Goal: Unclear: Browse casually

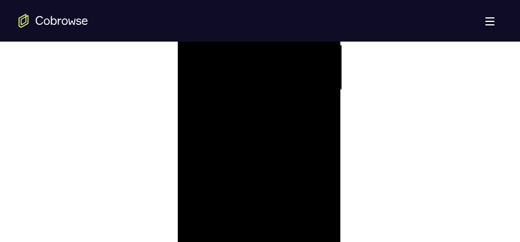
scroll to position [746, 0]
click at [258, 232] on div at bounding box center [259, 80] width 146 height 324
click at [305, 187] on div at bounding box center [259, 80] width 146 height 324
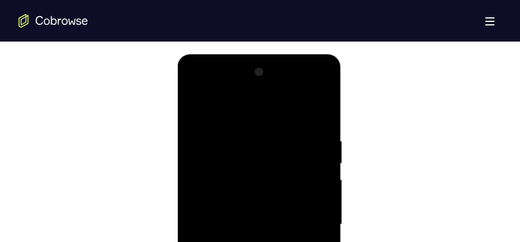
click at [239, 112] on div at bounding box center [259, 225] width 146 height 324
click at [310, 218] on div at bounding box center [259, 225] width 146 height 324
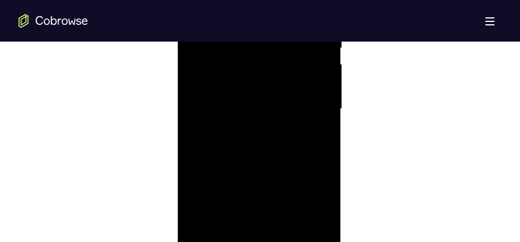
click at [247, 128] on div at bounding box center [259, 109] width 146 height 324
click at [256, 105] on div at bounding box center [259, 109] width 146 height 324
click at [260, 106] on div at bounding box center [259, 109] width 146 height 324
click at [268, 92] on div at bounding box center [259, 109] width 146 height 324
click at [277, 110] on div at bounding box center [259, 109] width 146 height 324
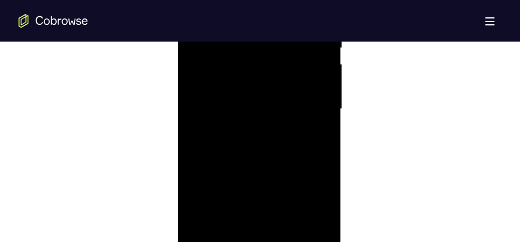
scroll to position [659, 0]
click at [245, 97] on div at bounding box center [259, 167] width 146 height 324
click at [241, 100] on div at bounding box center [259, 167] width 146 height 324
click at [303, 124] on div at bounding box center [259, 167] width 146 height 324
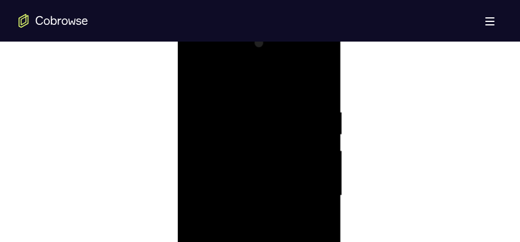
click at [319, 93] on div at bounding box center [259, 196] width 146 height 324
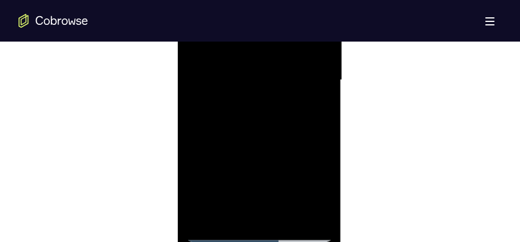
click at [284, 217] on div at bounding box center [259, 80] width 146 height 324
click at [267, 168] on div at bounding box center [259, 109] width 146 height 324
click at [296, 150] on div at bounding box center [259, 109] width 146 height 324
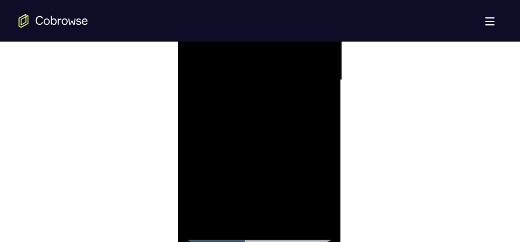
click at [312, 107] on div at bounding box center [259, 80] width 146 height 324
click at [312, 168] on div at bounding box center [259, 138] width 146 height 324
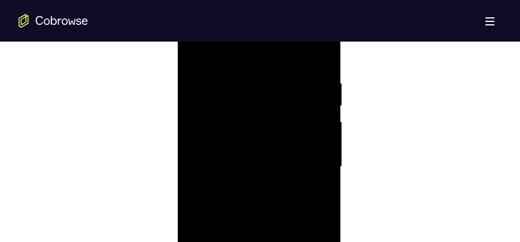
scroll to position [630, 0]
click at [196, 83] on div at bounding box center [259, 196] width 146 height 324
click at [289, 158] on div at bounding box center [259, 138] width 146 height 324
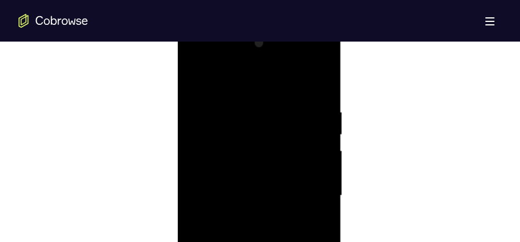
click at [198, 80] on div at bounding box center [259, 196] width 146 height 324
click at [248, 215] on div at bounding box center [259, 138] width 146 height 324
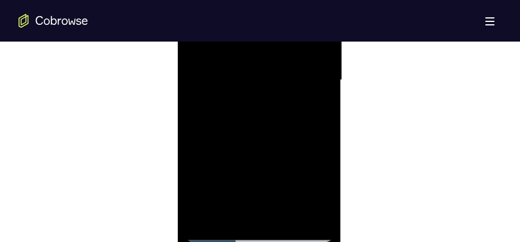
click at [231, 189] on div at bounding box center [259, 80] width 146 height 324
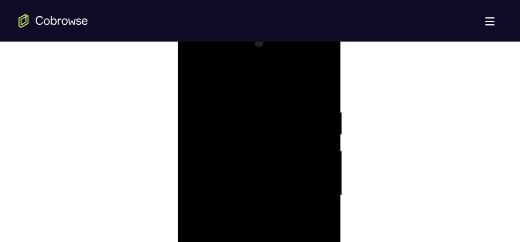
click at [194, 84] on div at bounding box center [259, 196] width 146 height 324
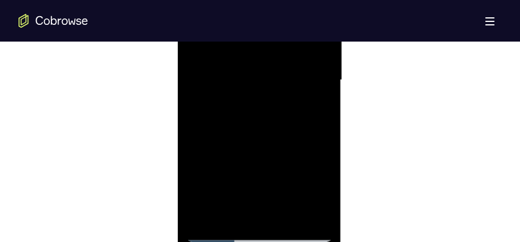
click at [255, 177] on div at bounding box center [259, 80] width 146 height 324
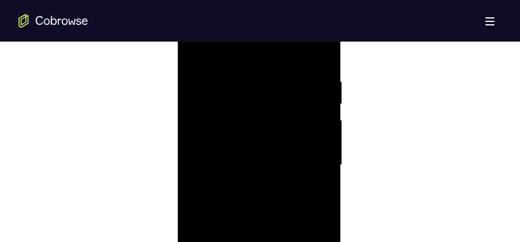
scroll to position [659, 0]
click at [196, 54] on div at bounding box center [259, 167] width 146 height 324
click at [271, 176] on div at bounding box center [259, 109] width 146 height 324
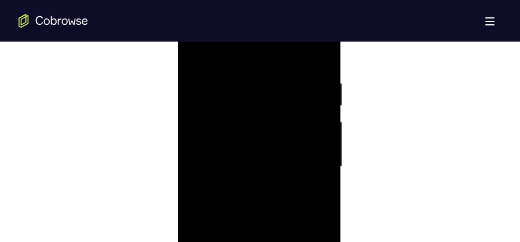
click at [193, 55] on div at bounding box center [259, 167] width 146 height 324
click at [323, 109] on div at bounding box center [259, 167] width 146 height 324
click at [200, 50] on div at bounding box center [259, 167] width 146 height 324
drag, startPoint x: 283, startPoint y: 61, endPoint x: 257, endPoint y: 63, distance: 25.5
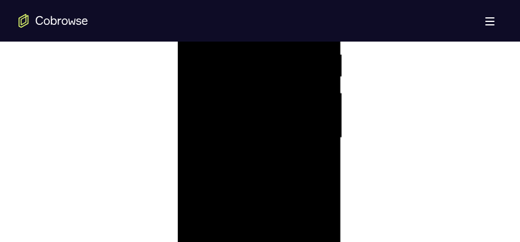
click at [257, 63] on div at bounding box center [259, 138] width 146 height 324
drag, startPoint x: 294, startPoint y: 123, endPoint x: 298, endPoint y: 193, distance: 70.1
click at [299, 199] on div at bounding box center [259, 196] width 146 height 324
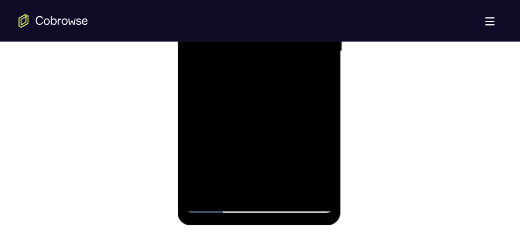
click at [326, 172] on div at bounding box center [259, 51] width 146 height 324
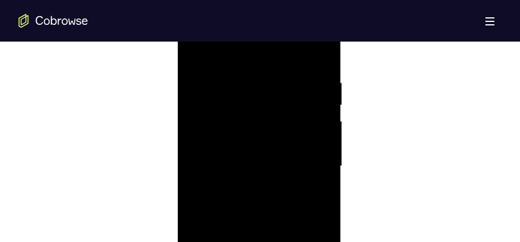
scroll to position [659, 0]
click at [322, 47] on div at bounding box center [259, 167] width 146 height 324
click at [224, 115] on div at bounding box center [259, 167] width 146 height 324
click at [194, 44] on div at bounding box center [259, 167] width 146 height 324
drag, startPoint x: 262, startPoint y: 194, endPoint x: 262, endPoint y: 133, distance: 60.8
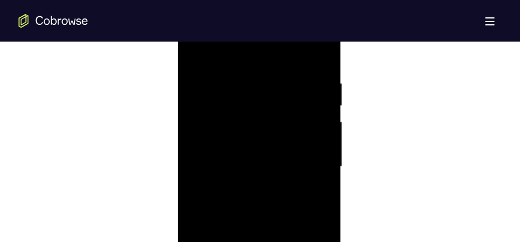
click at [262, 133] on div at bounding box center [259, 167] width 146 height 324
click at [229, 137] on div at bounding box center [259, 167] width 146 height 324
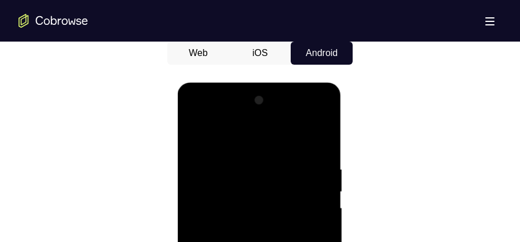
scroll to position [572, 0]
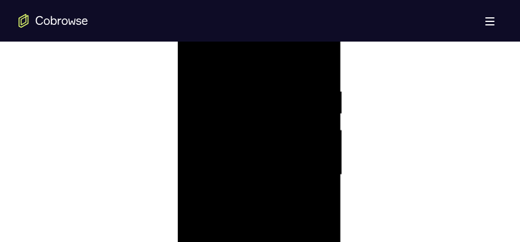
scroll to position [659, 0]
drag, startPoint x: 253, startPoint y: 170, endPoint x: 249, endPoint y: 134, distance: 36.7
click at [249, 134] on div at bounding box center [259, 167] width 146 height 324
drag, startPoint x: 272, startPoint y: 181, endPoint x: 270, endPoint y: 151, distance: 30.2
click at [270, 151] on div at bounding box center [259, 167] width 146 height 324
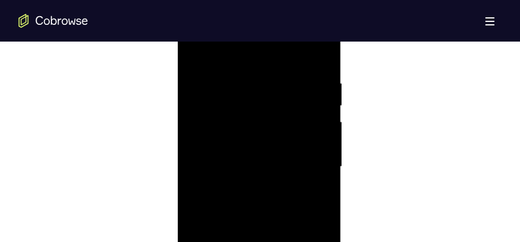
drag, startPoint x: 268, startPoint y: 198, endPoint x: 256, endPoint y: 115, distance: 83.5
click at [256, 115] on div at bounding box center [259, 167] width 146 height 324
drag, startPoint x: 262, startPoint y: 195, endPoint x: 257, endPoint y: 147, distance: 48.2
click at [257, 147] on div at bounding box center [259, 167] width 146 height 324
click at [200, 192] on div at bounding box center [259, 167] width 146 height 324
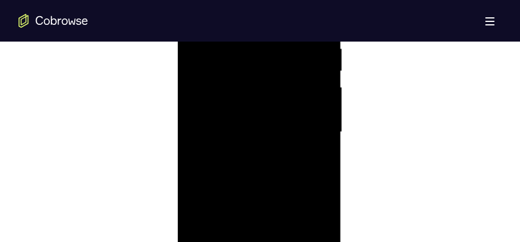
scroll to position [601, 0]
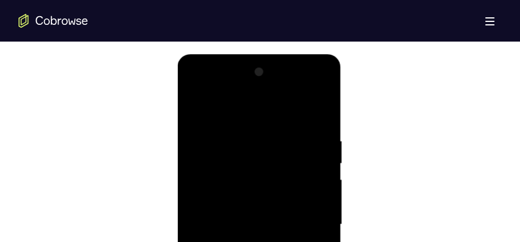
drag, startPoint x: 271, startPoint y: 164, endPoint x: 277, endPoint y: 226, distance: 62.2
click at [277, 226] on div at bounding box center [259, 225] width 146 height 324
click at [197, 109] on div at bounding box center [259, 225] width 146 height 324
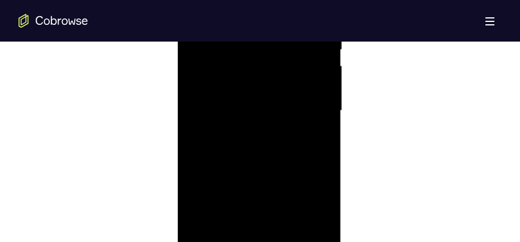
scroll to position [717, 0]
drag, startPoint x: 279, startPoint y: 192, endPoint x: 274, endPoint y: 197, distance: 7.0
click at [274, 197] on div at bounding box center [259, 109] width 146 height 324
drag, startPoint x: 274, startPoint y: 184, endPoint x: 275, endPoint y: 144, distance: 39.9
click at [275, 144] on div at bounding box center [259, 109] width 146 height 324
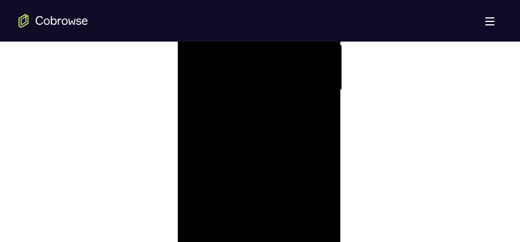
scroll to position [746, 0]
drag, startPoint x: 273, startPoint y: 172, endPoint x: 270, endPoint y: 104, distance: 68.9
click at [270, 104] on div at bounding box center [259, 80] width 146 height 324
drag, startPoint x: 271, startPoint y: 142, endPoint x: 270, endPoint y: 120, distance: 22.6
click at [270, 120] on div at bounding box center [259, 80] width 146 height 324
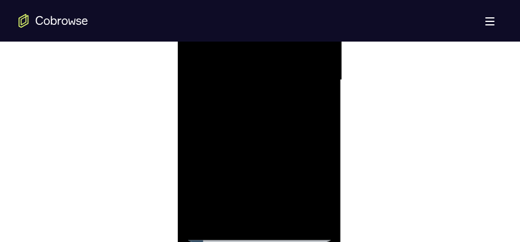
click at [234, 135] on div at bounding box center [259, 80] width 146 height 324
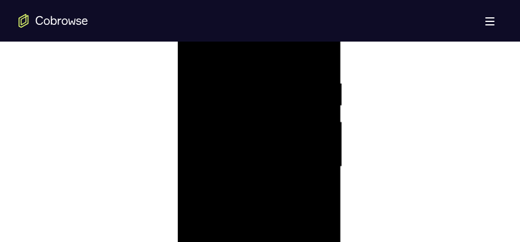
click at [219, 219] on div at bounding box center [259, 167] width 146 height 324
click at [315, 143] on div at bounding box center [259, 167] width 146 height 324
click at [320, 141] on div at bounding box center [259, 167] width 146 height 324
click at [321, 140] on div at bounding box center [259, 167] width 146 height 324
click at [322, 138] on div at bounding box center [259, 167] width 146 height 324
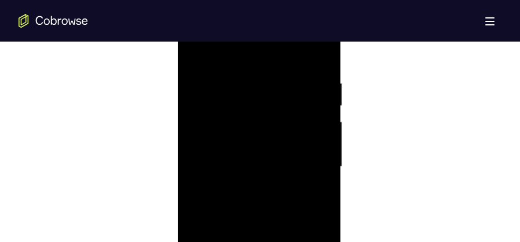
drag, startPoint x: 288, startPoint y: 164, endPoint x: 286, endPoint y: 116, distance: 48.1
click at [286, 116] on div at bounding box center [259, 167] width 146 height 324
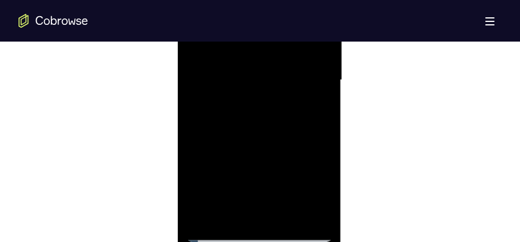
scroll to position [746, 0]
click at [203, 220] on div at bounding box center [259, 80] width 146 height 324
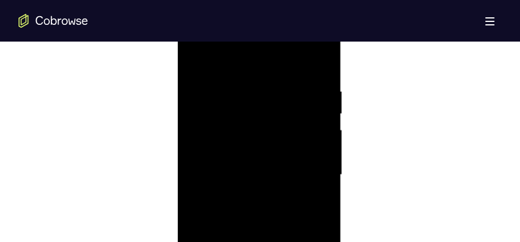
scroll to position [630, 0]
drag, startPoint x: 245, startPoint y: 124, endPoint x: 259, endPoint y: 215, distance: 91.8
click at [259, 215] on div at bounding box center [259, 196] width 146 height 324
click at [286, 108] on div at bounding box center [259, 196] width 146 height 324
click at [319, 123] on div at bounding box center [259, 196] width 146 height 324
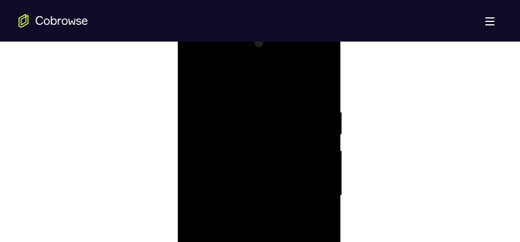
click at [319, 123] on div at bounding box center [259, 196] width 146 height 324
click at [319, 85] on div at bounding box center [259, 196] width 146 height 324
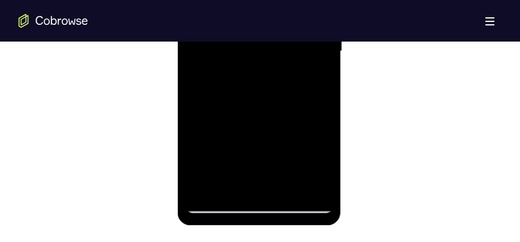
click at [286, 190] on div at bounding box center [259, 51] width 146 height 324
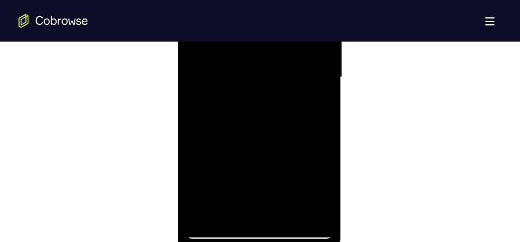
scroll to position [717, 0]
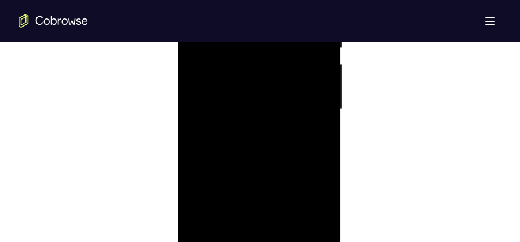
click at [259, 130] on div at bounding box center [259, 109] width 146 height 324
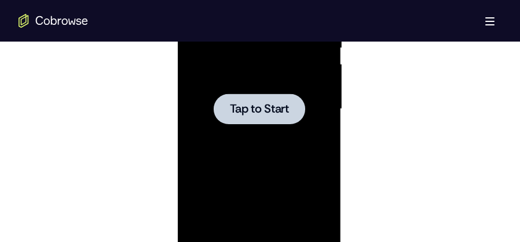
click at [258, 95] on div at bounding box center [258, 109] width 91 height 31
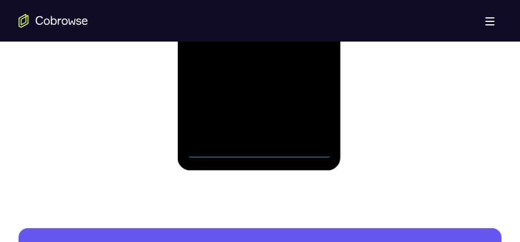
scroll to position [775, 0]
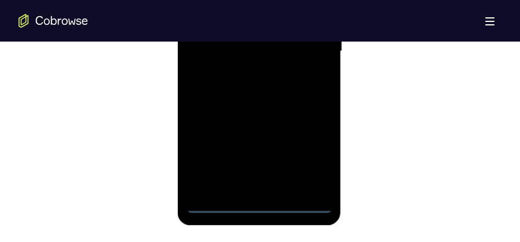
click at [255, 207] on div at bounding box center [259, 51] width 146 height 324
click at [305, 162] on div at bounding box center [259, 51] width 146 height 324
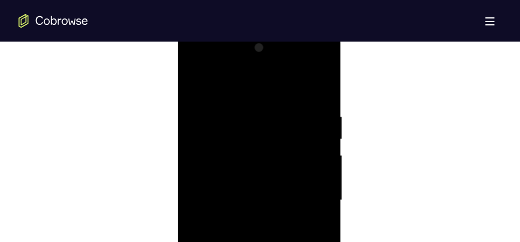
scroll to position [659, 0]
click at [234, 51] on div at bounding box center [259, 167] width 146 height 324
click at [279, 56] on div at bounding box center [259, 167] width 146 height 324
click at [310, 161] on div at bounding box center [259, 167] width 146 height 324
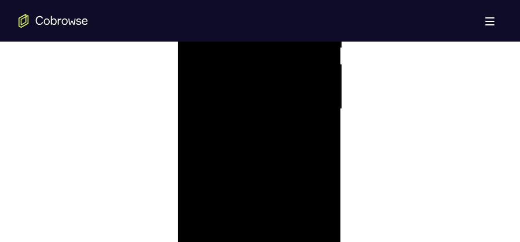
click at [253, 129] on div at bounding box center [259, 109] width 146 height 324
click at [258, 101] on div at bounding box center [259, 109] width 146 height 324
click at [260, 106] on div at bounding box center [259, 109] width 146 height 324
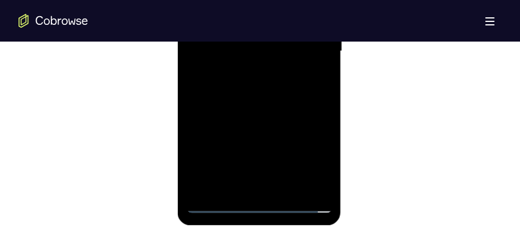
click at [298, 89] on div at bounding box center [259, 51] width 146 height 324
click at [271, 87] on div at bounding box center [259, 51] width 146 height 324
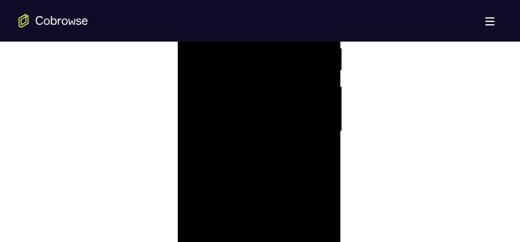
scroll to position [746, 0]
click at [267, 127] on div at bounding box center [259, 80] width 146 height 324
click at [290, 217] on div at bounding box center [259, 80] width 146 height 324
click at [260, 167] on div at bounding box center [259, 109] width 146 height 324
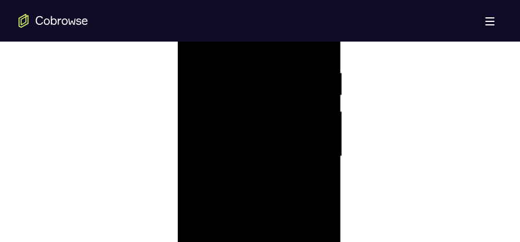
scroll to position [659, 0]
click at [325, 108] on div at bounding box center [259, 167] width 146 height 324
click at [199, 50] on div at bounding box center [259, 167] width 146 height 324
click at [251, 78] on div at bounding box center [259, 167] width 146 height 324
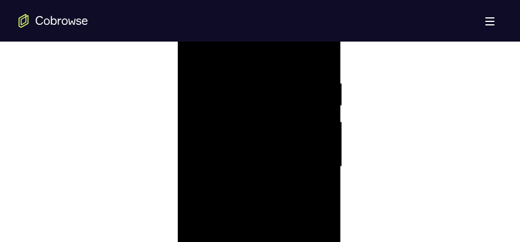
click at [323, 108] on div at bounding box center [259, 167] width 146 height 324
drag, startPoint x: 233, startPoint y: 134, endPoint x: 285, endPoint y: 130, distance: 52.8
click at [285, 130] on div at bounding box center [259, 167] width 146 height 324
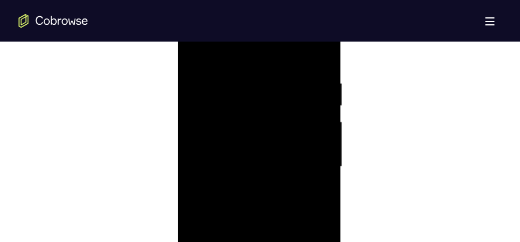
drag, startPoint x: 310, startPoint y: 125, endPoint x: 253, endPoint y: 127, distance: 56.7
click at [255, 127] on div at bounding box center [259, 167] width 146 height 324
click at [316, 124] on div at bounding box center [259, 167] width 146 height 324
click at [314, 125] on div at bounding box center [259, 167] width 146 height 324
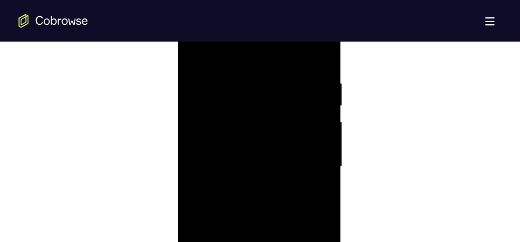
click at [314, 125] on div at bounding box center [259, 167] width 146 height 324
drag, startPoint x: 314, startPoint y: 125, endPoint x: 267, endPoint y: 128, distance: 47.6
click at [271, 128] on div at bounding box center [259, 167] width 146 height 324
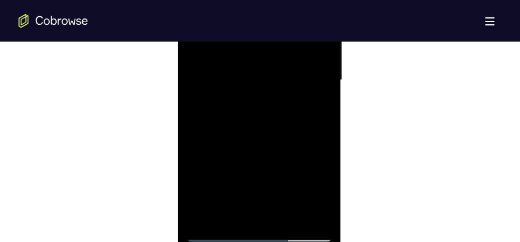
drag, startPoint x: 253, startPoint y: 127, endPoint x: 312, endPoint y: 126, distance: 59.0
click at [312, 126] on div at bounding box center [259, 80] width 146 height 324
drag, startPoint x: 231, startPoint y: 127, endPoint x: 305, endPoint y: 121, distance: 74.3
click at [305, 121] on div at bounding box center [259, 138] width 146 height 324
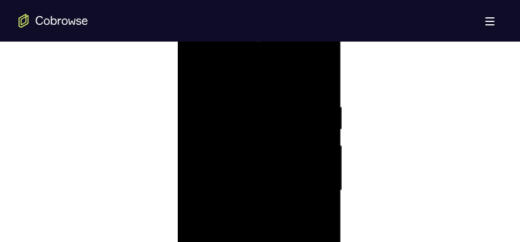
scroll to position [630, 0]
drag, startPoint x: 207, startPoint y: 153, endPoint x: 299, endPoint y: 143, distance: 93.1
click at [299, 144] on div at bounding box center [259, 196] width 146 height 324
click at [215, 154] on div at bounding box center [259, 167] width 146 height 324
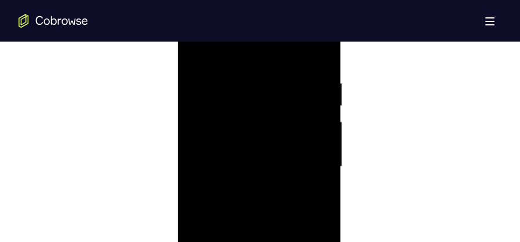
click at [209, 154] on div at bounding box center [259, 167] width 146 height 324
click at [310, 141] on div at bounding box center [259, 167] width 146 height 324
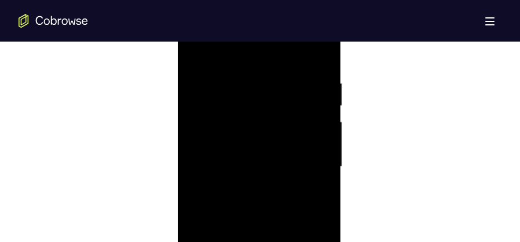
click at [310, 141] on div at bounding box center [259, 167] width 146 height 324
drag, startPoint x: 224, startPoint y: 149, endPoint x: 301, endPoint y: 141, distance: 78.0
click at [299, 141] on div at bounding box center [259, 167] width 146 height 324
drag, startPoint x: 230, startPoint y: 148, endPoint x: 335, endPoint y: 137, distance: 105.8
click at [335, 137] on div at bounding box center [259, 169] width 164 height 345
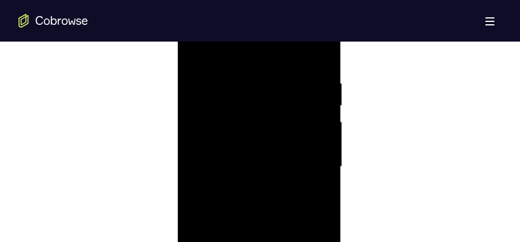
drag, startPoint x: 204, startPoint y: 149, endPoint x: 314, endPoint y: 142, distance: 110.2
click at [314, 142] on div at bounding box center [259, 167] width 146 height 324
click at [321, 139] on div at bounding box center [259, 138] width 146 height 324
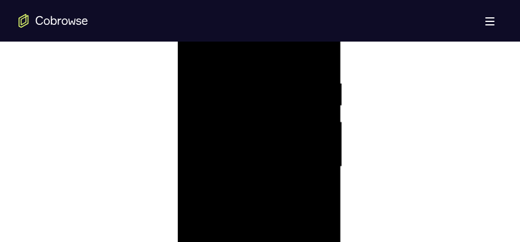
click at [318, 56] on div at bounding box center [259, 167] width 146 height 324
drag, startPoint x: 303, startPoint y: 96, endPoint x: 244, endPoint y: 98, distance: 59.0
click at [311, 176] on div at bounding box center [259, 167] width 146 height 324
click at [240, 75] on div at bounding box center [259, 167] width 146 height 324
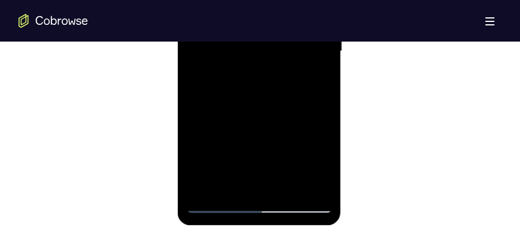
click at [318, 185] on div at bounding box center [259, 51] width 146 height 324
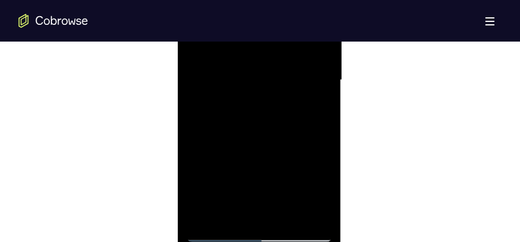
drag, startPoint x: 305, startPoint y: 125, endPoint x: 223, endPoint y: 133, distance: 83.1
click at [223, 133] on div at bounding box center [259, 80] width 146 height 324
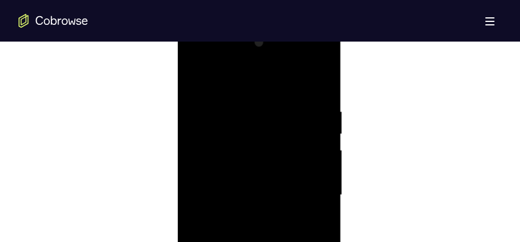
scroll to position [630, 0]
click at [319, 130] on div at bounding box center [259, 196] width 146 height 324
click at [318, 82] on div at bounding box center [259, 196] width 146 height 324
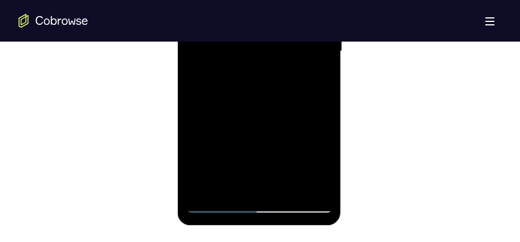
click at [262, 187] on div at bounding box center [259, 51] width 146 height 324
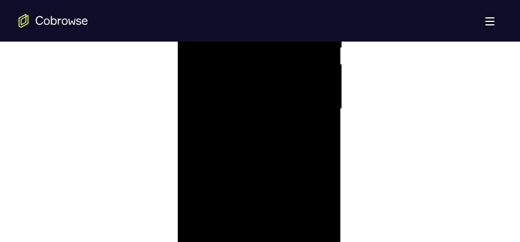
scroll to position [746, 0]
click at [230, 215] on div at bounding box center [259, 80] width 146 height 324
click at [255, 79] on div at bounding box center [259, 196] width 146 height 324
click at [251, 120] on div at bounding box center [259, 196] width 146 height 324
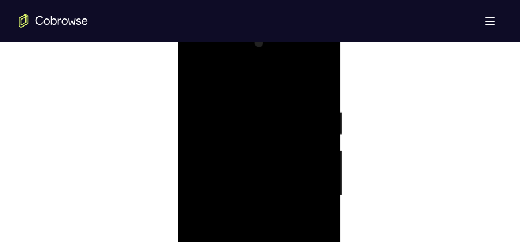
click at [293, 98] on div at bounding box center [259, 196] width 146 height 324
click at [266, 164] on div at bounding box center [259, 138] width 146 height 324
click at [195, 54] on div at bounding box center [259, 167] width 146 height 324
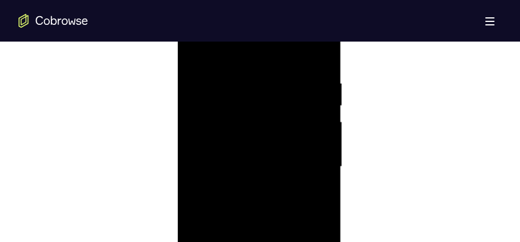
click at [195, 54] on div at bounding box center [259, 167] width 146 height 324
click at [282, 77] on div at bounding box center [259, 167] width 146 height 324
click at [322, 115] on div at bounding box center [259, 167] width 146 height 324
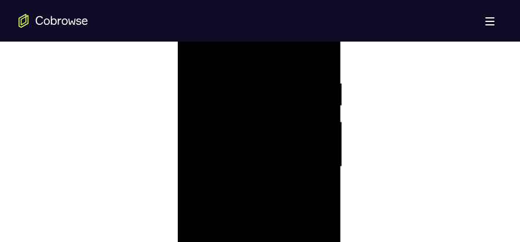
drag, startPoint x: 322, startPoint y: 115, endPoint x: 245, endPoint y: 117, distance: 77.0
click at [245, 117] on div at bounding box center [259, 167] width 146 height 324
click at [316, 116] on div at bounding box center [259, 167] width 146 height 324
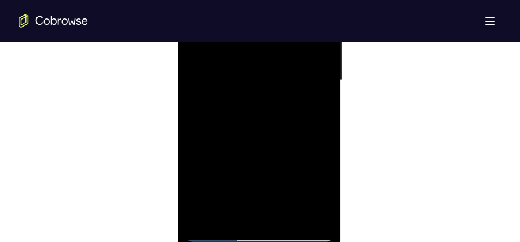
click at [313, 118] on div at bounding box center [259, 80] width 146 height 324
click at [319, 119] on div at bounding box center [259, 138] width 146 height 324
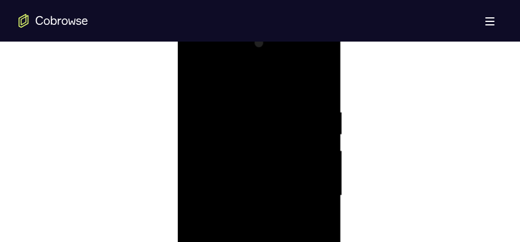
click at [319, 120] on div at bounding box center [259, 196] width 146 height 324
click at [322, 86] on div at bounding box center [259, 196] width 146 height 324
drag, startPoint x: 314, startPoint y: 106, endPoint x: 300, endPoint y: 207, distance: 101.6
click at [300, 207] on div at bounding box center [259, 196] width 146 height 324
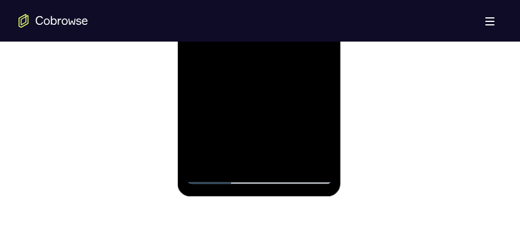
click at [287, 161] on div at bounding box center [259, 23] width 146 height 324
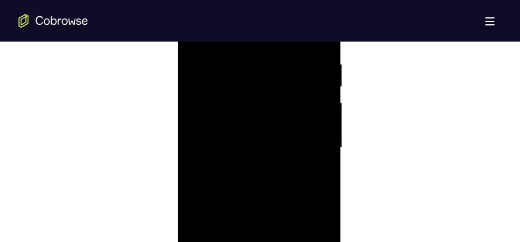
scroll to position [688, 0]
click at [240, 182] on div at bounding box center [259, 138] width 146 height 324
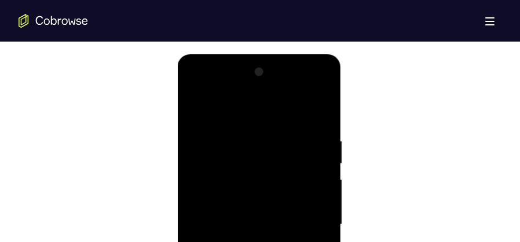
scroll to position [630, 0]
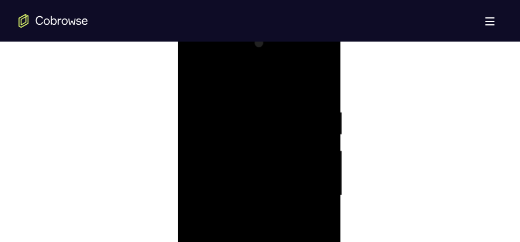
click at [241, 212] on div at bounding box center [259, 196] width 146 height 324
click at [198, 55] on div at bounding box center [259, 167] width 146 height 324
click at [200, 52] on div at bounding box center [259, 167] width 146 height 324
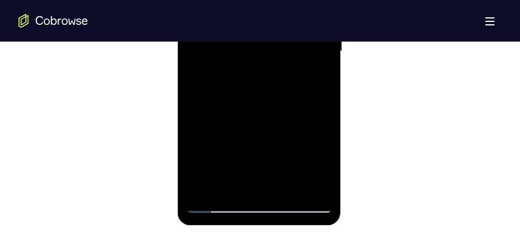
click at [314, 190] on div at bounding box center [259, 51] width 146 height 324
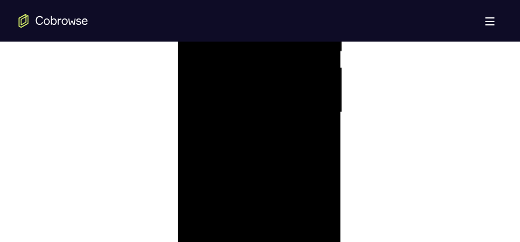
scroll to position [717, 0]
drag, startPoint x: 284, startPoint y: 178, endPoint x: 276, endPoint y: 120, distance: 59.0
click at [276, 120] on div at bounding box center [259, 109] width 146 height 324
click at [266, 144] on div at bounding box center [259, 109] width 146 height 324
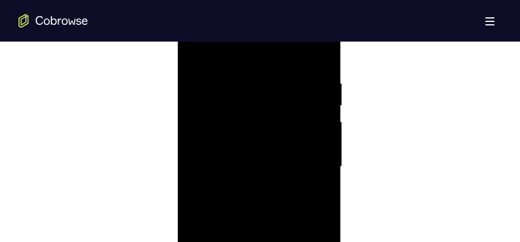
click at [317, 116] on div at bounding box center [259, 167] width 146 height 324
click at [319, 118] on div at bounding box center [259, 167] width 146 height 324
click at [323, 120] on div at bounding box center [259, 167] width 146 height 324
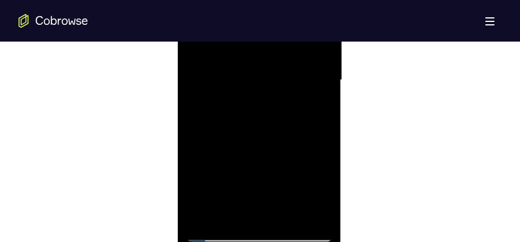
drag, startPoint x: 295, startPoint y: 145, endPoint x: 293, endPoint y: 67, distance: 78.1
click at [293, 67] on div at bounding box center [259, 80] width 146 height 324
click at [215, 233] on div at bounding box center [259, 80] width 146 height 324
drag, startPoint x: 297, startPoint y: 184, endPoint x: 296, endPoint y: 142, distance: 41.7
click at [296, 142] on div at bounding box center [259, 80] width 146 height 324
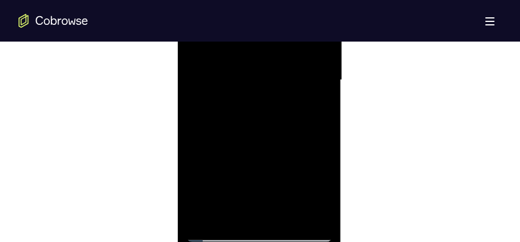
drag, startPoint x: 279, startPoint y: 161, endPoint x: 278, endPoint y: 111, distance: 50.9
click at [278, 111] on div at bounding box center [259, 80] width 146 height 324
drag, startPoint x: 275, startPoint y: 139, endPoint x: 274, endPoint y: 89, distance: 50.4
click at [274, 89] on div at bounding box center [259, 80] width 146 height 324
drag, startPoint x: 274, startPoint y: 133, endPoint x: 275, endPoint y: 79, distance: 53.8
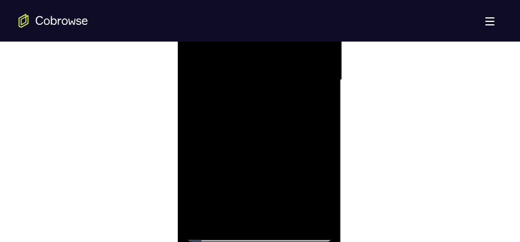
click at [275, 79] on div at bounding box center [259, 80] width 146 height 324
click at [301, 149] on div at bounding box center [259, 80] width 146 height 324
click at [322, 79] on div at bounding box center [259, 138] width 146 height 324
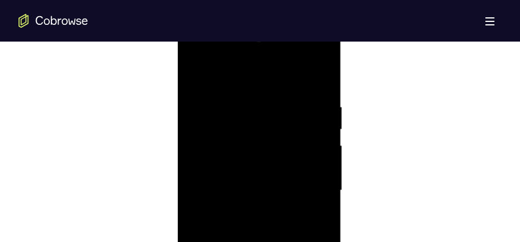
scroll to position [630, 0]
click at [197, 79] on div at bounding box center [259, 196] width 146 height 324
drag, startPoint x: 256, startPoint y: 140, endPoint x: 253, endPoint y: 73, distance: 66.6
click at [252, 72] on div at bounding box center [259, 138] width 146 height 324
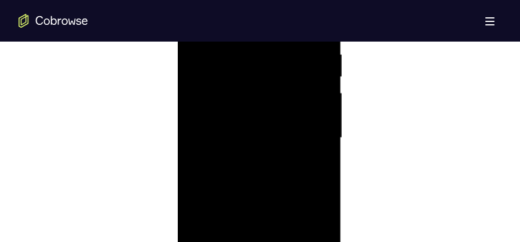
drag, startPoint x: 264, startPoint y: 143, endPoint x: 262, endPoint y: 68, distance: 75.3
click at [262, 68] on div at bounding box center [259, 138] width 146 height 324
drag, startPoint x: 266, startPoint y: 155, endPoint x: 267, endPoint y: 54, distance: 100.7
click at [267, 54] on div at bounding box center [259, 138] width 146 height 324
drag, startPoint x: 279, startPoint y: 150, endPoint x: 274, endPoint y: 100, distance: 50.6
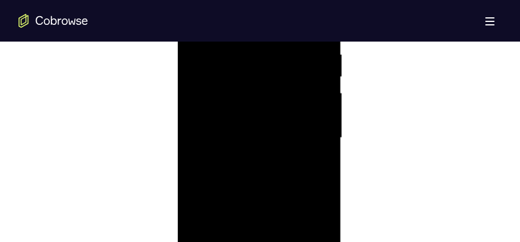
click at [274, 100] on div at bounding box center [259, 138] width 146 height 324
click at [273, 165] on div at bounding box center [259, 138] width 146 height 324
click at [324, 66] on div at bounding box center [259, 138] width 146 height 324
click at [325, 68] on div at bounding box center [259, 138] width 146 height 324
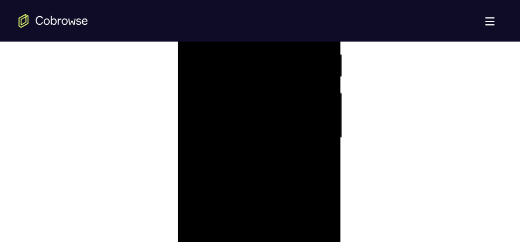
click at [325, 68] on div at bounding box center [259, 138] width 146 height 324
click at [317, 132] on div at bounding box center [259, 196] width 146 height 324
drag, startPoint x: 302, startPoint y: 130, endPoint x: 303, endPoint y: 168, distance: 38.2
click at [303, 168] on div at bounding box center [259, 196] width 146 height 324
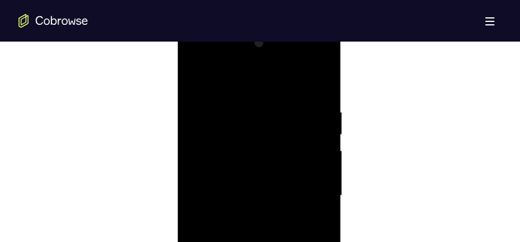
drag, startPoint x: 306, startPoint y: 167, endPoint x: 300, endPoint y: 89, distance: 78.3
click at [300, 89] on div at bounding box center [259, 196] width 146 height 324
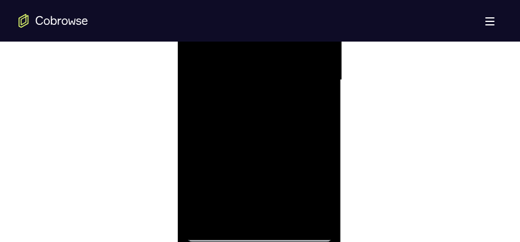
click at [287, 215] on div at bounding box center [259, 80] width 146 height 324
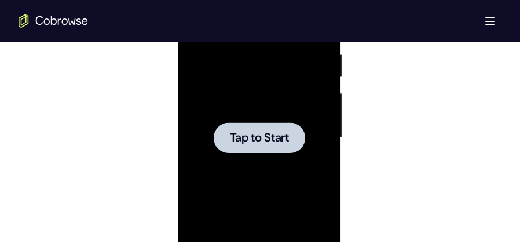
click at [285, 113] on div at bounding box center [259, 138] width 146 height 324
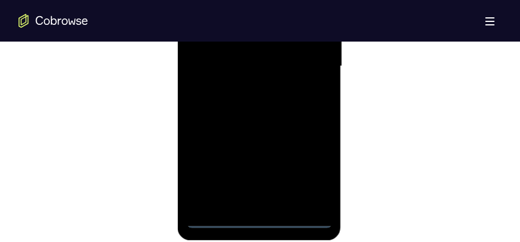
scroll to position [833, 0]
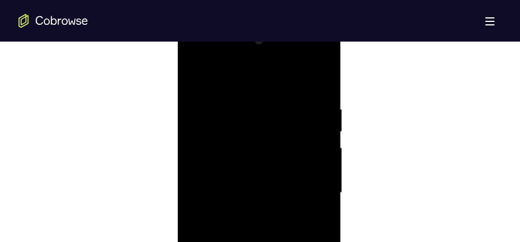
scroll to position [630, 0]
click at [232, 83] on div at bounding box center [259, 196] width 146 height 324
click at [305, 187] on div at bounding box center [259, 196] width 146 height 324
click at [245, 161] on div at bounding box center [259, 138] width 146 height 324
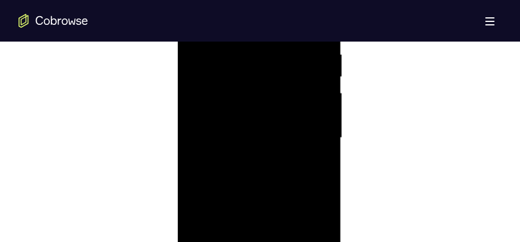
click at [255, 130] on div at bounding box center [259, 138] width 146 height 324
click at [274, 138] on div at bounding box center [259, 138] width 146 height 324
click at [266, 182] on div at bounding box center [259, 138] width 146 height 324
drag, startPoint x: 270, startPoint y: 86, endPoint x: 270, endPoint y: 55, distance: 30.7
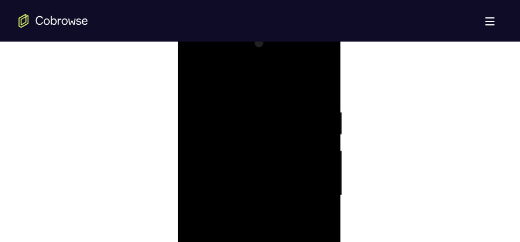
click at [270, 55] on div at bounding box center [259, 196] width 146 height 324
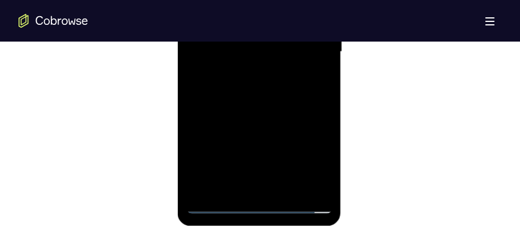
scroll to position [775, 0]
click at [289, 186] on div at bounding box center [259, 51] width 146 height 324
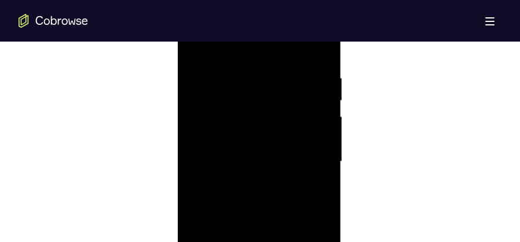
scroll to position [659, 0]
click at [252, 225] on div at bounding box center [259, 167] width 146 height 324
click at [293, 183] on div at bounding box center [259, 167] width 146 height 324
click at [308, 210] on div at bounding box center [259, 109] width 146 height 324
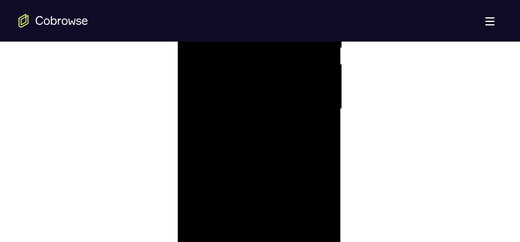
click at [232, 210] on div at bounding box center [259, 109] width 146 height 324
click at [235, 199] on div at bounding box center [259, 109] width 146 height 324
click at [253, 105] on div at bounding box center [259, 109] width 146 height 324
click at [189, 80] on div at bounding box center [259, 196] width 146 height 324
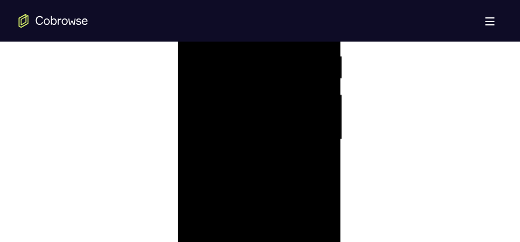
scroll to position [688, 0]
click at [252, 130] on div at bounding box center [259, 138] width 146 height 324
click at [197, 77] on div at bounding box center [259, 196] width 146 height 324
click at [195, 79] on div at bounding box center [259, 196] width 146 height 324
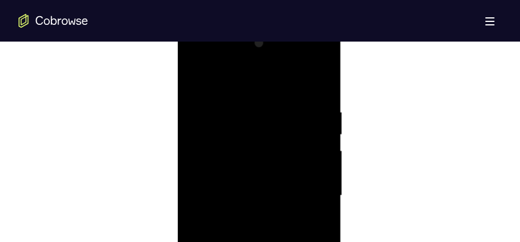
click at [249, 105] on div at bounding box center [259, 196] width 146 height 324
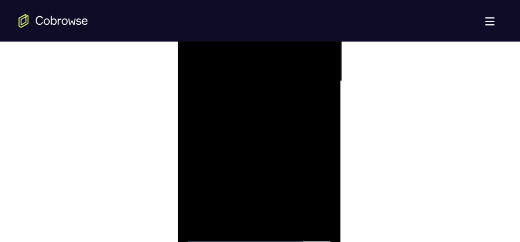
scroll to position [746, 0]
click at [319, 211] on div at bounding box center [259, 80] width 146 height 324
click at [323, 167] on div at bounding box center [259, 138] width 146 height 324
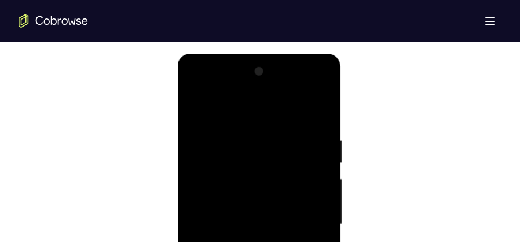
scroll to position [572, 0]
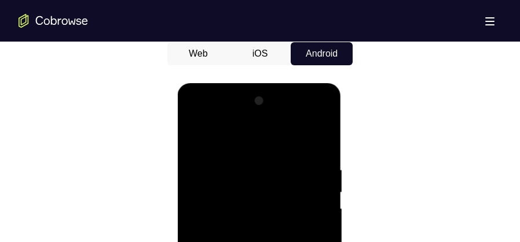
drag, startPoint x: 263, startPoint y: 195, endPoint x: 336, endPoint y: 190, distance: 72.5
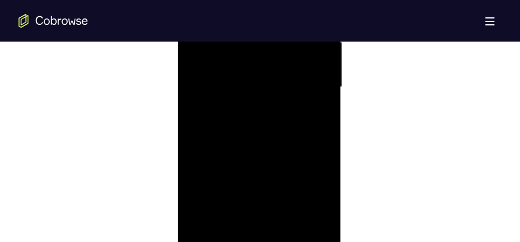
scroll to position [659, 0]
